Goal: Check status: Check status

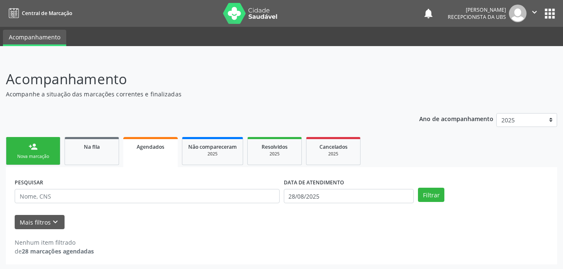
scroll to position [1, 0]
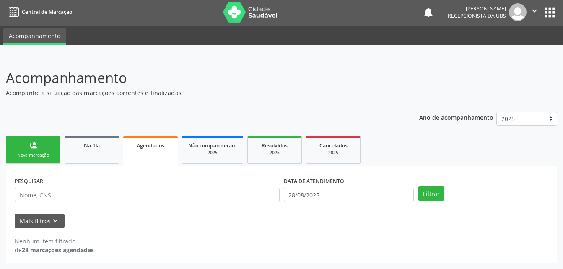
click at [533, 13] on icon "" at bounding box center [534, 10] width 9 height 9
click at [528, 47] on link "Sair" at bounding box center [513, 50] width 58 height 12
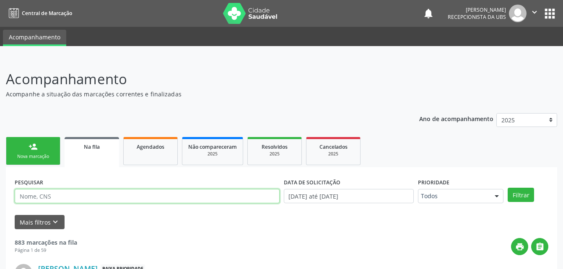
click at [127, 193] on input "text" at bounding box center [147, 196] width 265 height 14
type input "[PERSON_NAME]"
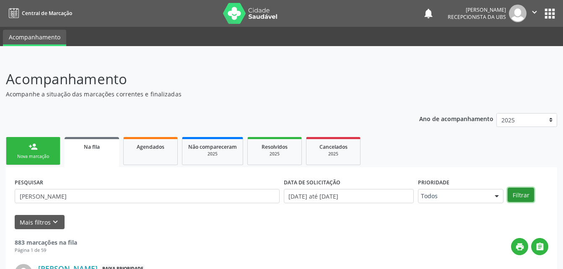
click at [528, 195] on button "Filtrar" at bounding box center [521, 195] width 26 height 14
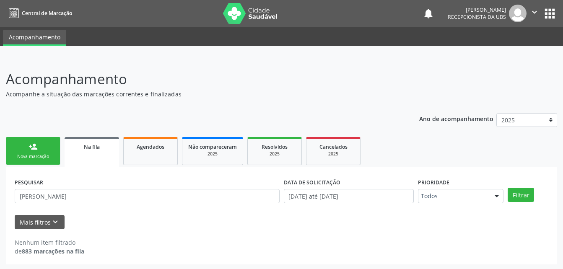
scroll to position [1, 0]
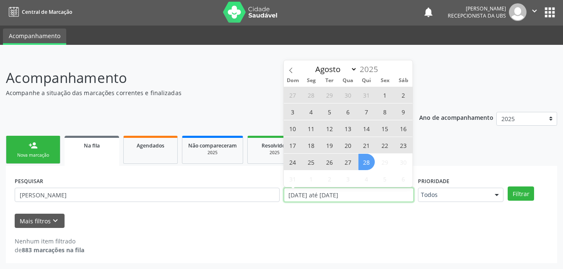
click at [393, 195] on input "[DATE] até [DATE]" at bounding box center [349, 195] width 130 height 14
click at [385, 97] on span "1" at bounding box center [385, 95] width 16 height 16
type input "[DATE]"
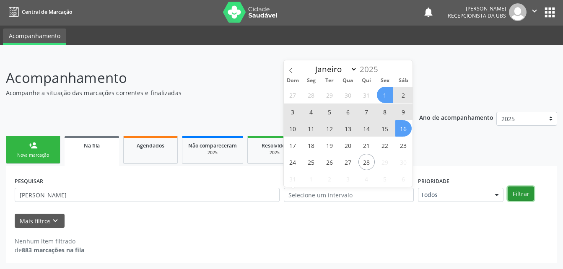
click at [510, 195] on button "Filtrar" at bounding box center [521, 194] width 26 height 14
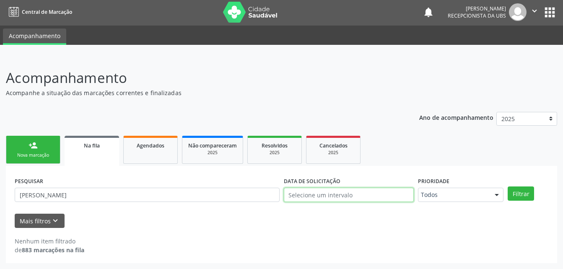
click at [397, 194] on input "text" at bounding box center [349, 195] width 130 height 14
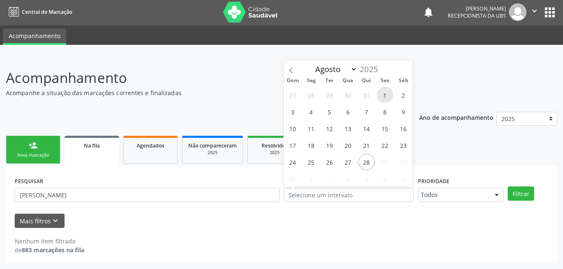
click at [385, 96] on span "1" at bounding box center [385, 95] width 16 height 16
type input "[DATE]"
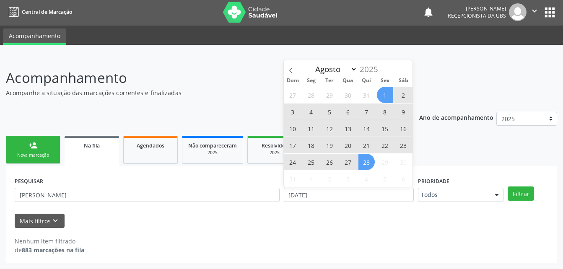
click at [369, 167] on span "28" at bounding box center [367, 162] width 16 height 16
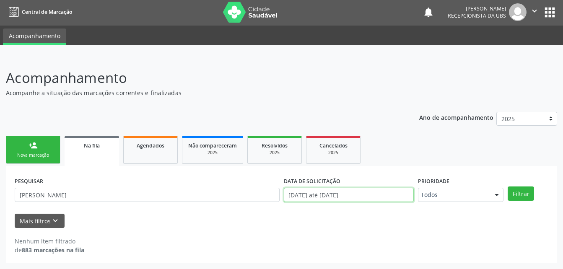
click at [370, 190] on input "[DATE] até [DATE]" at bounding box center [349, 195] width 130 height 14
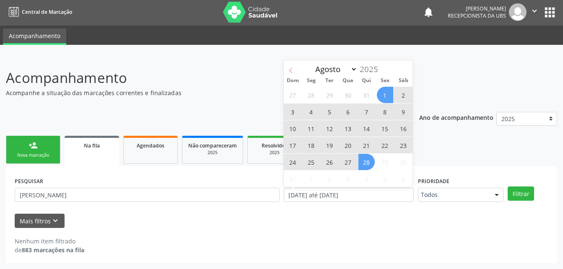
click at [292, 74] on span at bounding box center [291, 67] width 14 height 14
select select "6"
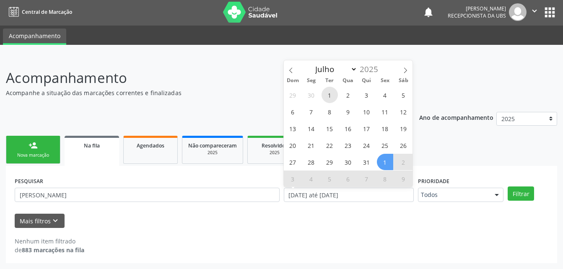
click at [336, 91] on span "1" at bounding box center [330, 95] width 16 height 16
type input "[DATE]"
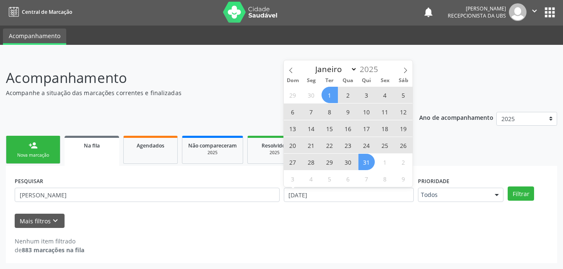
click at [365, 157] on span "31" at bounding box center [367, 162] width 16 height 16
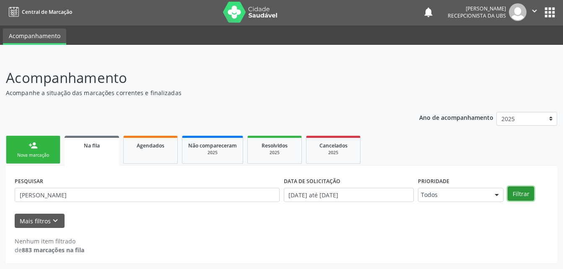
click at [518, 193] on button "Filtrar" at bounding box center [521, 194] width 26 height 14
click at [533, 12] on icon "" at bounding box center [534, 10] width 9 height 9
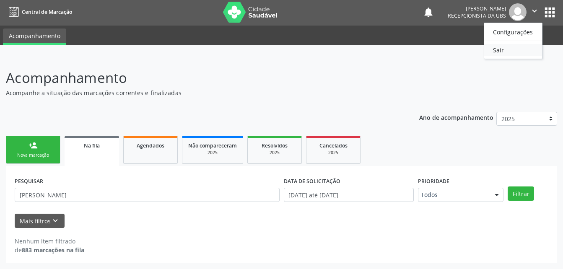
click at [520, 45] on link "Sair" at bounding box center [513, 50] width 58 height 12
